Goal: Task Accomplishment & Management: Manage account settings

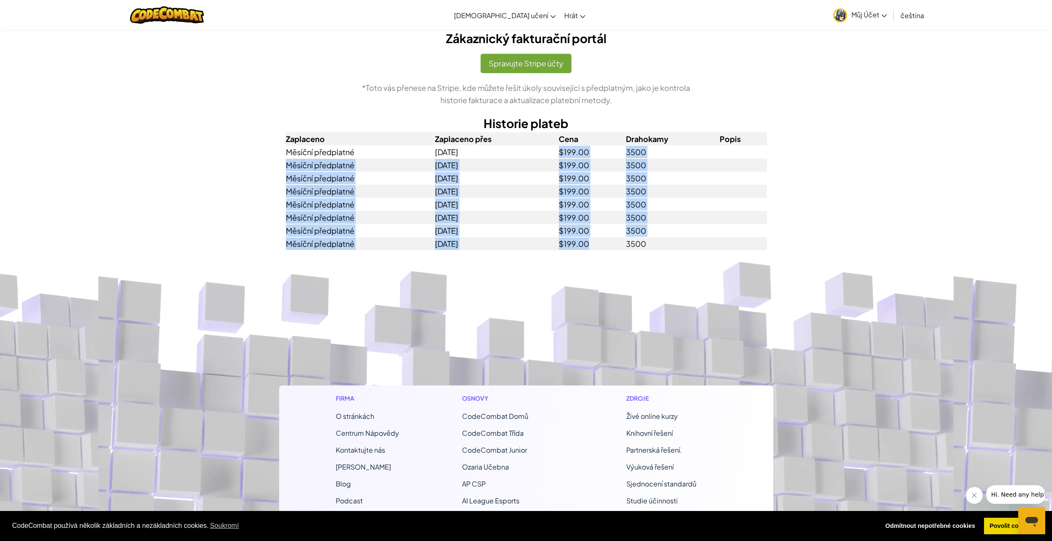
drag, startPoint x: 560, startPoint y: 151, endPoint x: 612, endPoint y: 240, distance: 102.7
click at [612, 240] on table "Zaplaceno Zaplaceno přes Cena Drahokamy Popis Měsíční předplatné [DATE] $199.00…" at bounding box center [527, 191] width 482 height 118
click at [612, 240] on td "$199.00" at bounding box center [591, 243] width 67 height 13
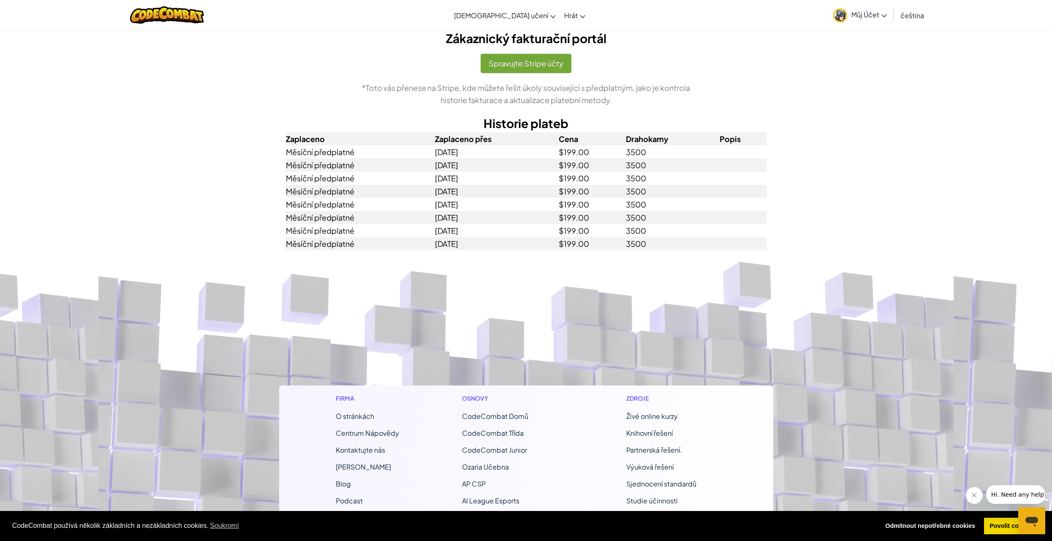
click at [870, 20] on link "Můj Účet" at bounding box center [860, 15] width 62 height 27
click at [537, 56] on button "Spravujte Stripe účty" at bounding box center [526, 63] width 91 height 19
